Goal: Navigation & Orientation: Find specific page/section

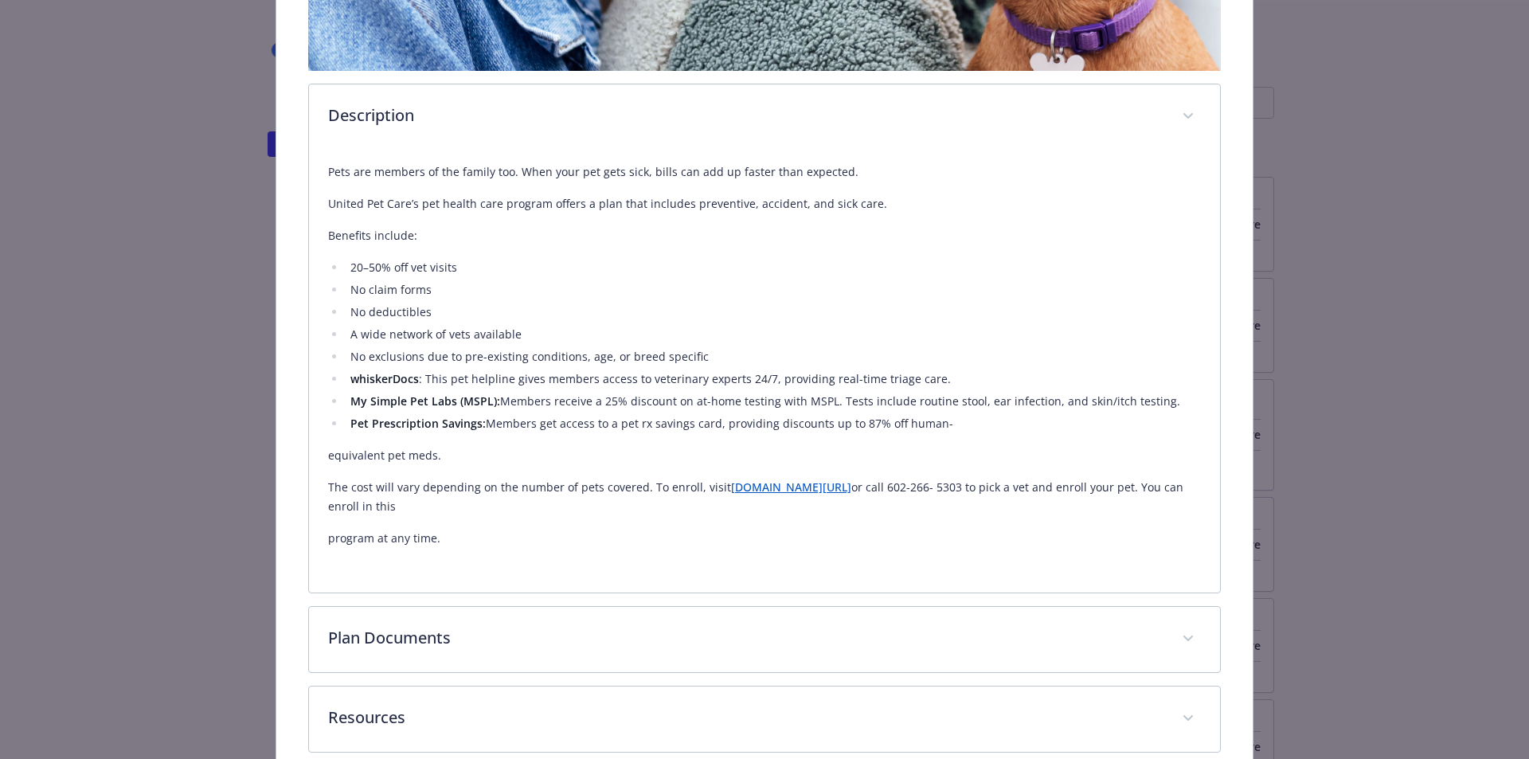
scroll to position [3016, 0]
